Goal: Task Accomplishment & Management: Manage account settings

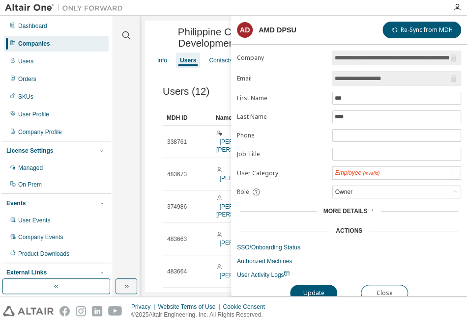
click at [35, 38] on div "Companies" at bounding box center [56, 44] width 105 height 16
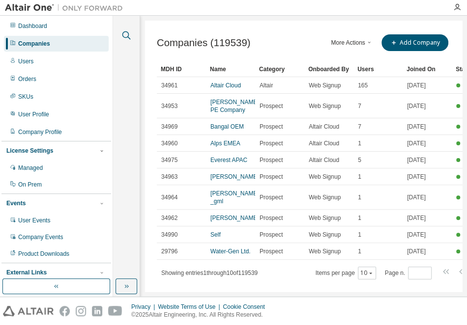
click at [127, 35] on icon "button" at bounding box center [126, 35] width 12 height 12
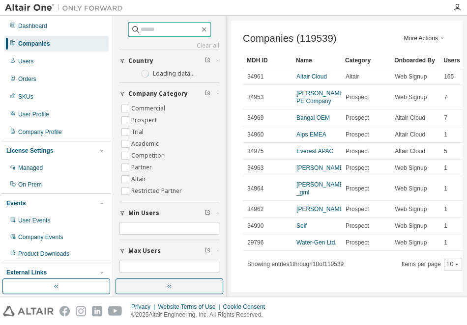
click at [140, 32] on input "text" at bounding box center [169, 30] width 59 height 10
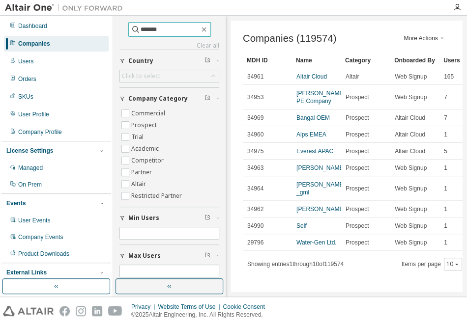
type input "*******"
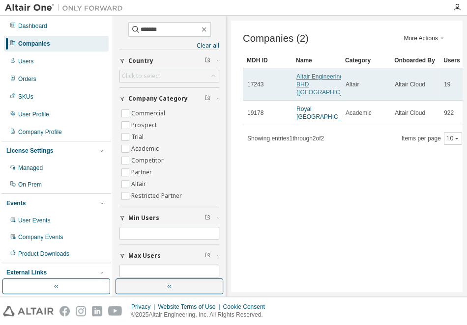
click at [309, 96] on link "Altair Engineering SDN BHD ([GEOGRAPHIC_DATA])" at bounding box center [328, 84] width 65 height 23
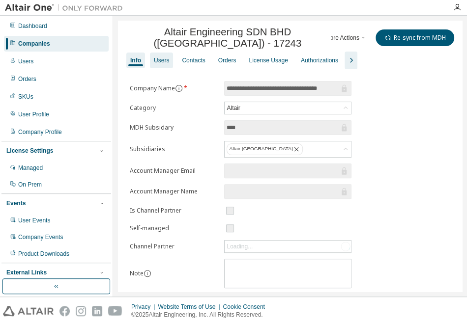
click at [159, 64] on div "Users" at bounding box center [161, 60] width 15 height 8
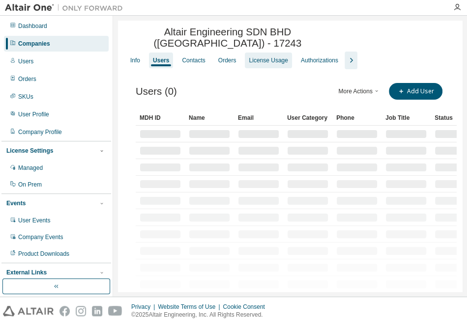
click at [266, 64] on div "License Usage" at bounding box center [267, 60] width 39 height 8
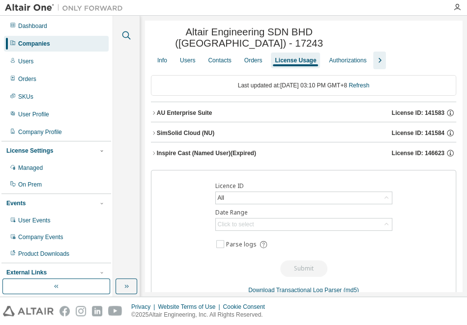
click at [126, 37] on icon "button" at bounding box center [126, 35] width 8 height 8
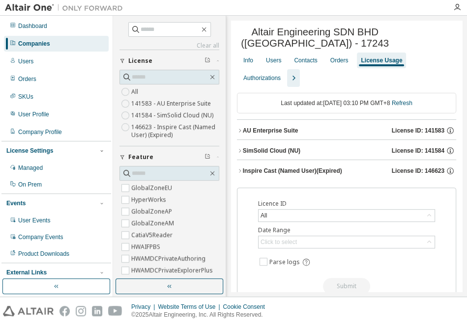
click at [48, 46] on div "Companies" at bounding box center [34, 44] width 32 height 8
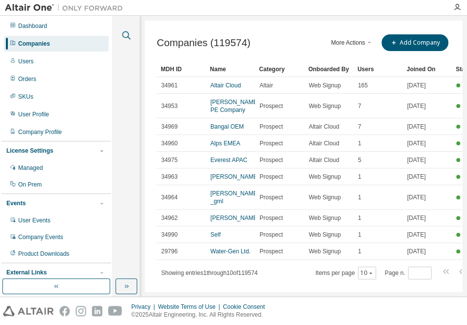
click at [124, 36] on icon "button" at bounding box center [126, 35] width 12 height 12
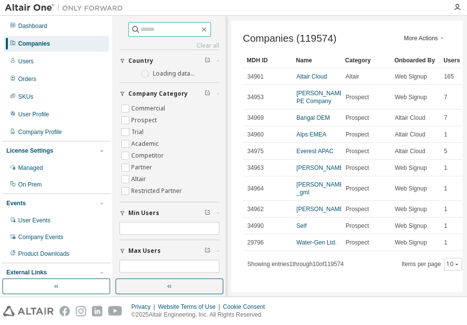
click at [149, 28] on input "text" at bounding box center [169, 30] width 59 height 10
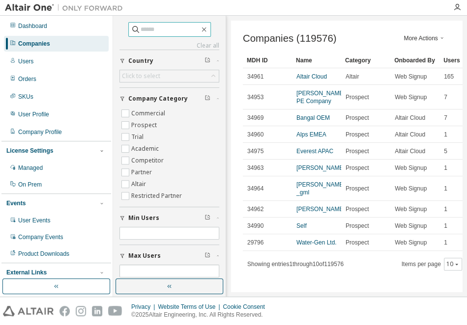
click at [181, 30] on input "text" at bounding box center [169, 30] width 59 height 10
type input "******"
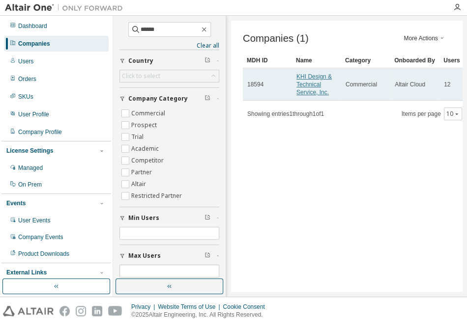
click at [301, 89] on link "KHI Design & Technical Service, Inc." at bounding box center [313, 84] width 35 height 23
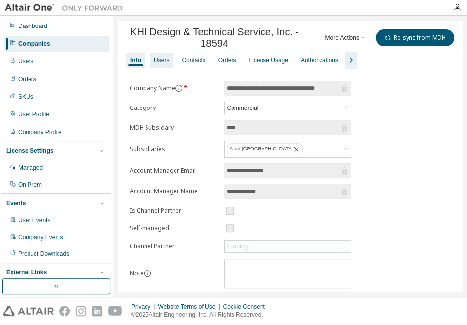
click at [163, 64] on div "Users" at bounding box center [161, 60] width 15 height 8
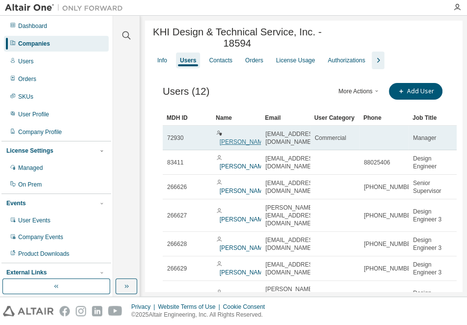
click at [241, 144] on link "[PERSON_NAME]" at bounding box center [244, 141] width 49 height 7
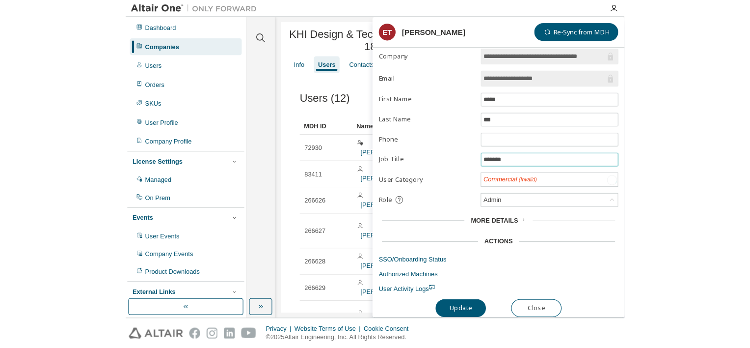
scroll to position [7, 0]
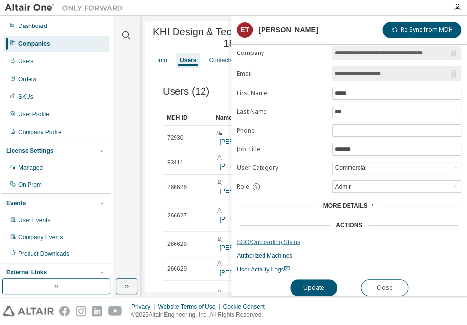
click at [289, 238] on link "SSO/Onboarding Status" at bounding box center [349, 242] width 224 height 8
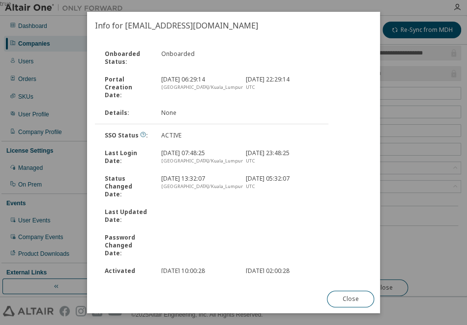
click at [306, 208] on div at bounding box center [282, 216] width 84 height 16
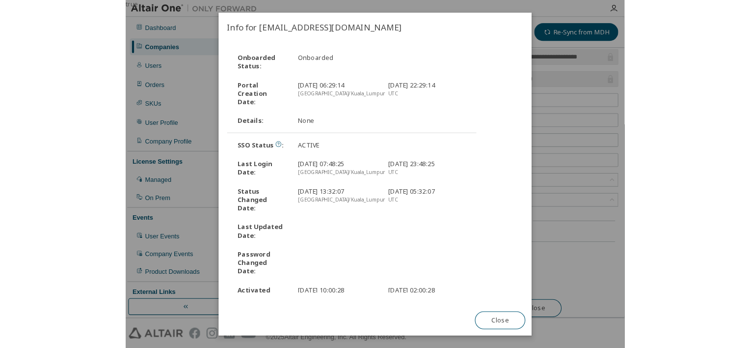
scroll to position [0, 0]
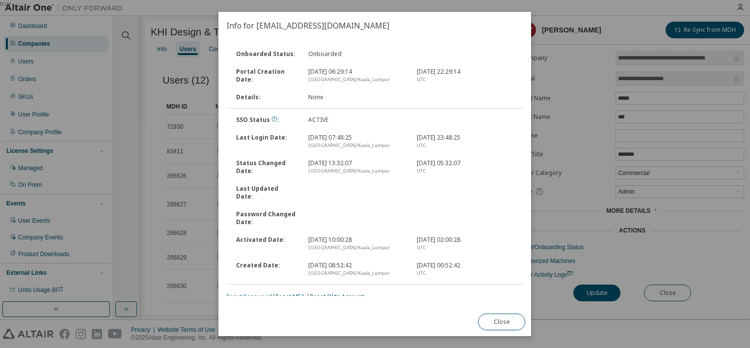
click at [265, 292] on link "Reset Password" at bounding box center [249, 296] width 46 height 8
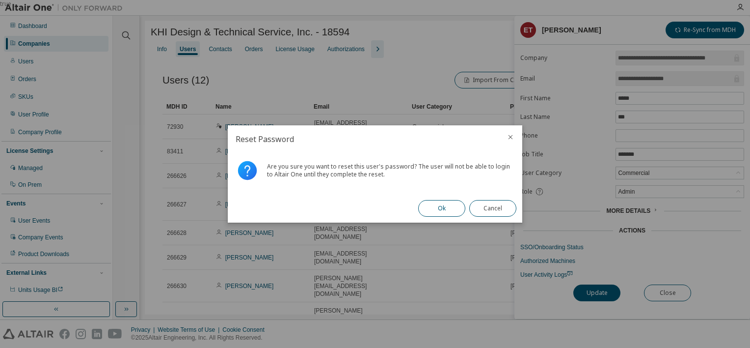
click at [443, 211] on button "Ok" at bounding box center [441, 208] width 47 height 17
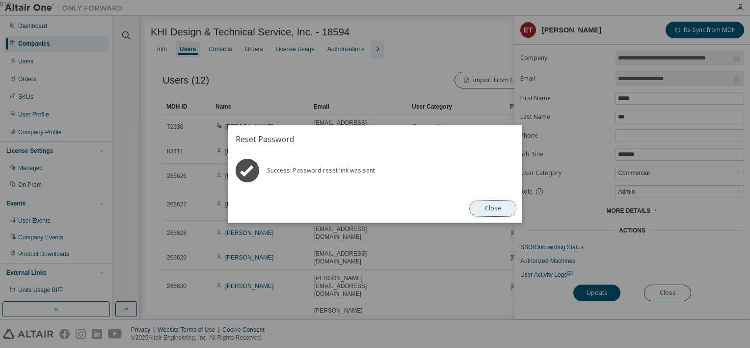
click at [466, 208] on button "Close" at bounding box center [492, 208] width 47 height 17
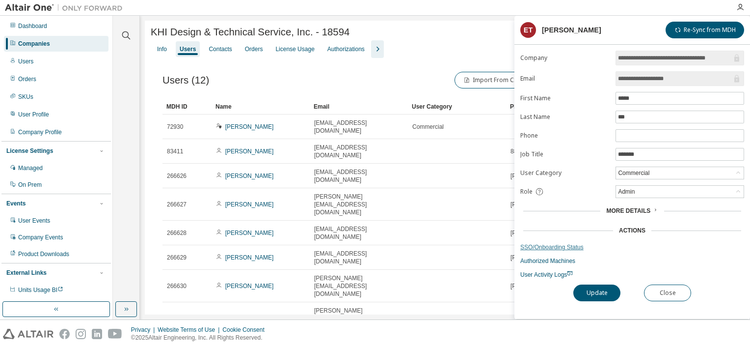
click at [466, 245] on link "SSO/Onboarding Status" at bounding box center [633, 247] width 224 height 8
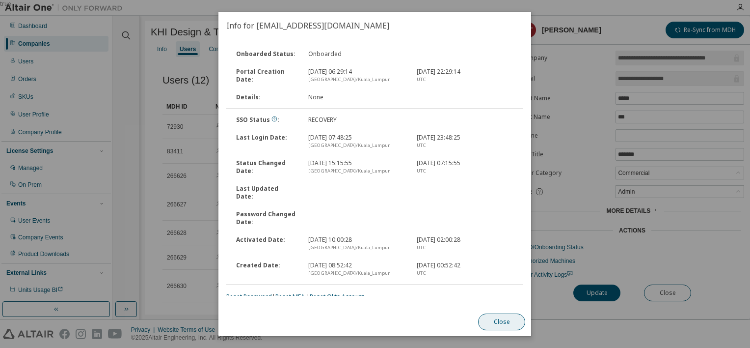
click at [466, 313] on button "Close" at bounding box center [502, 321] width 47 height 17
